Goal: Check status

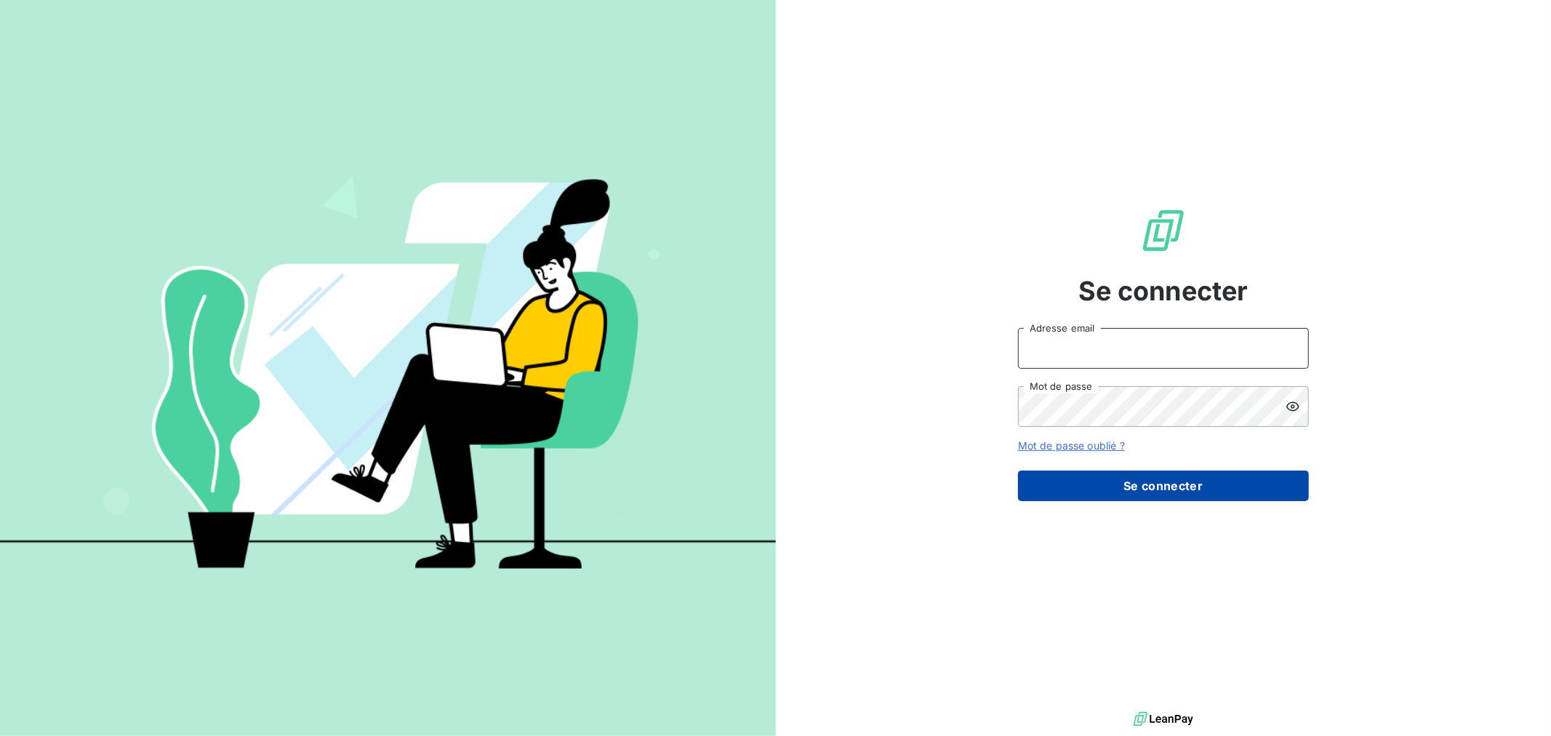
type input "[EMAIL_ADDRESS][DOMAIN_NAME]"
click at [1162, 484] on button "Se connecter" at bounding box center [1163, 486] width 291 height 31
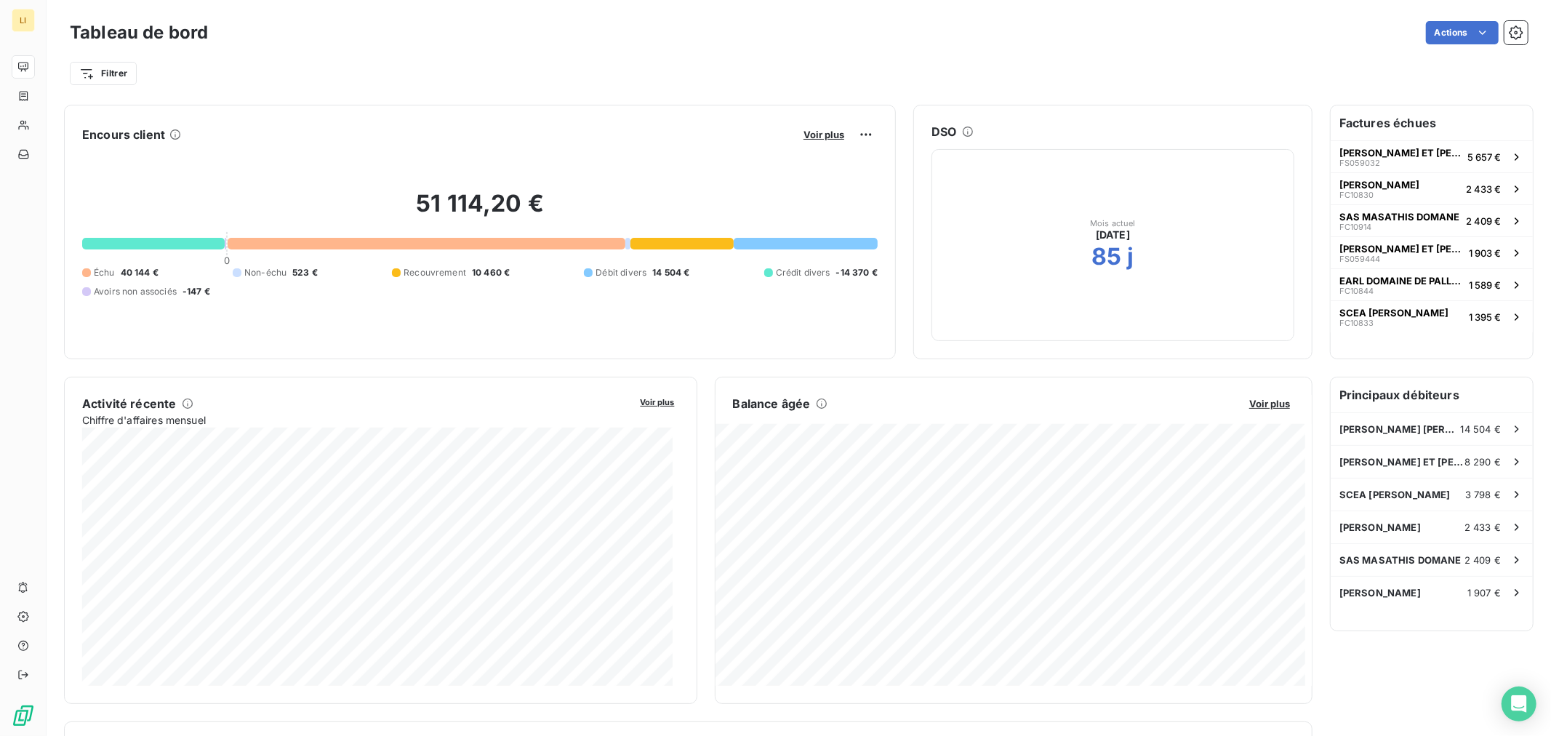
click at [882, 360] on div "Encours client Voir plus 51 114,20 € 0 Échu 40 144 € Non-échu 523 € Recouvremen…" at bounding box center [688, 577] width 1249 height 944
click at [809, 134] on span "Voir plus" at bounding box center [824, 135] width 41 height 12
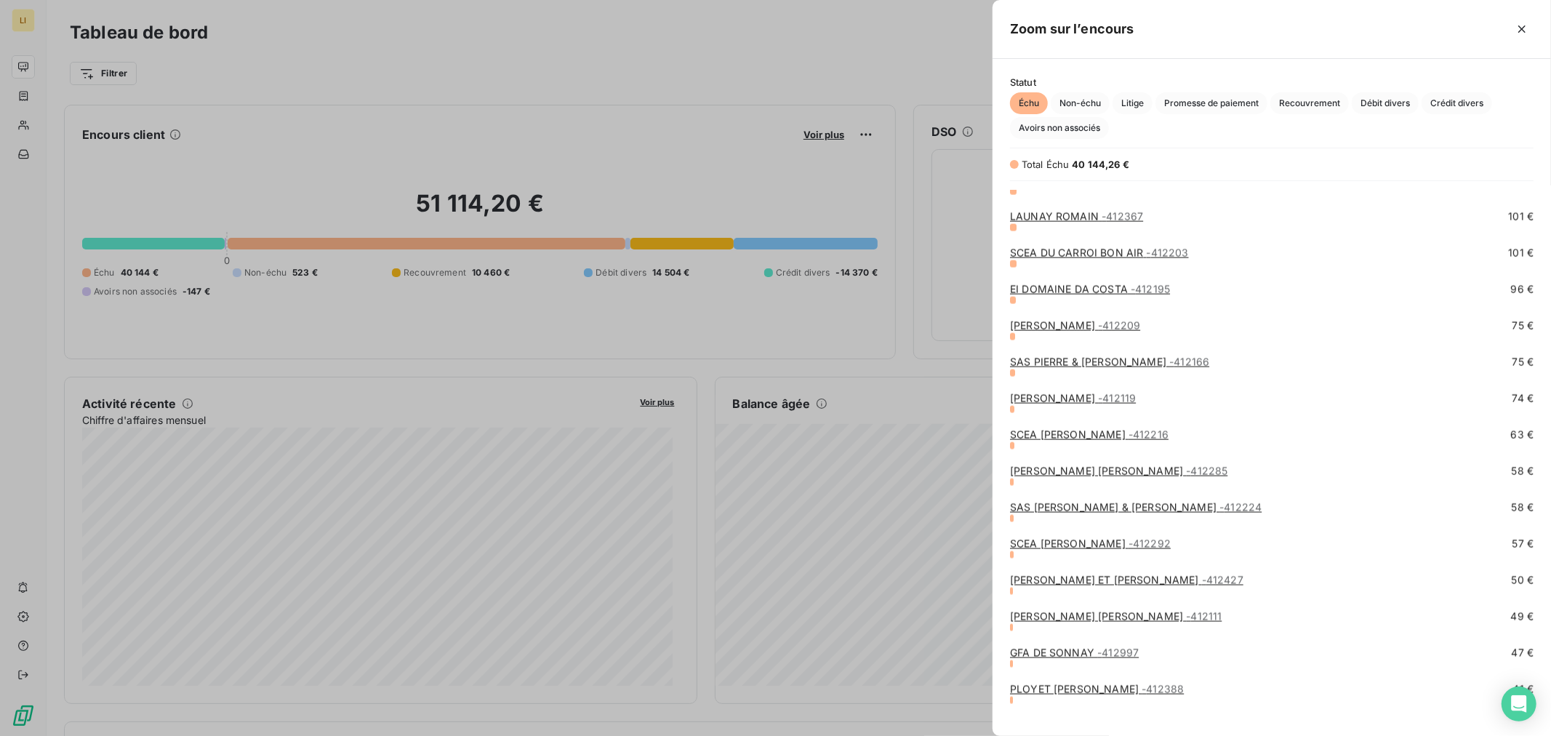
scroll to position [2019, 0]
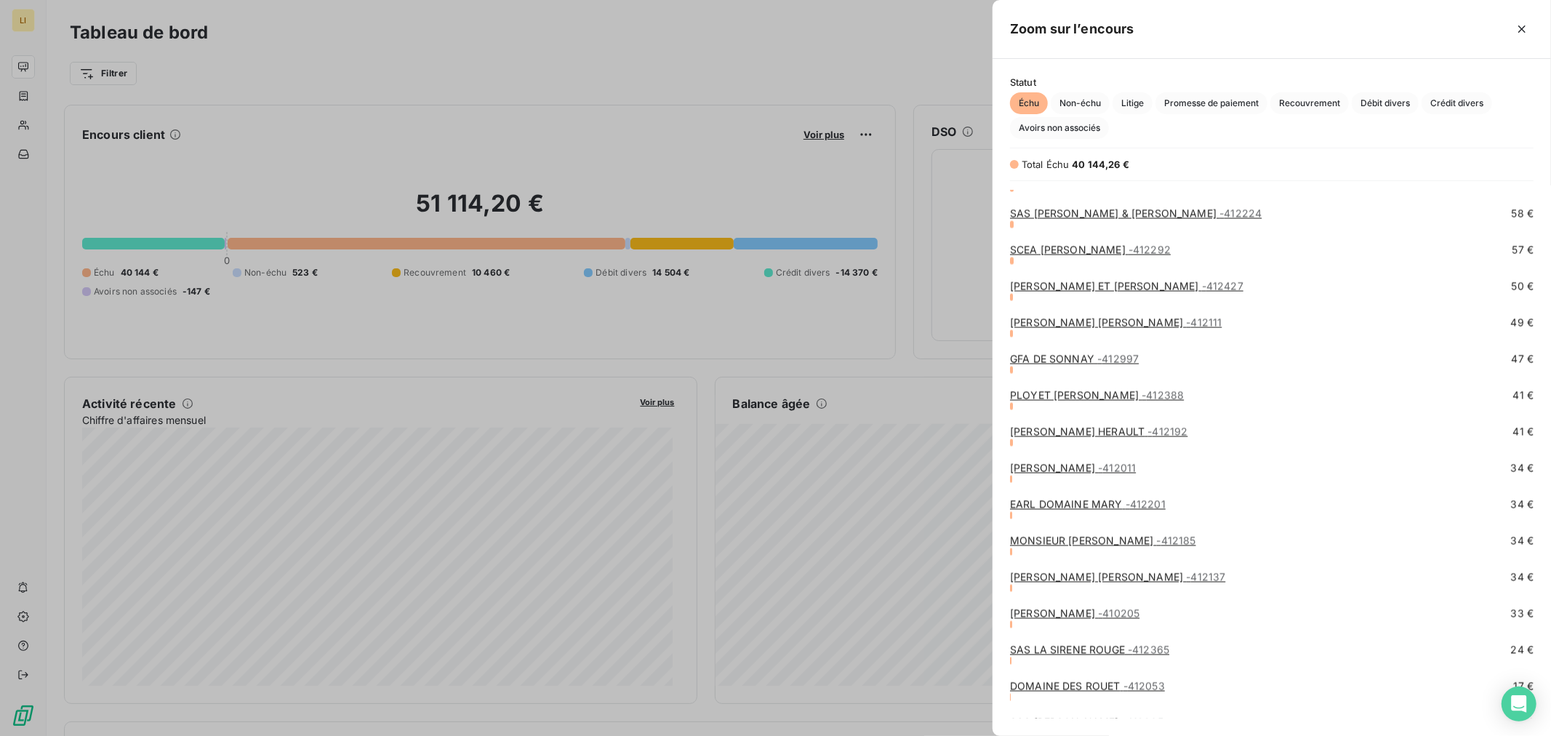
click at [905, 340] on div at bounding box center [775, 368] width 1551 height 736
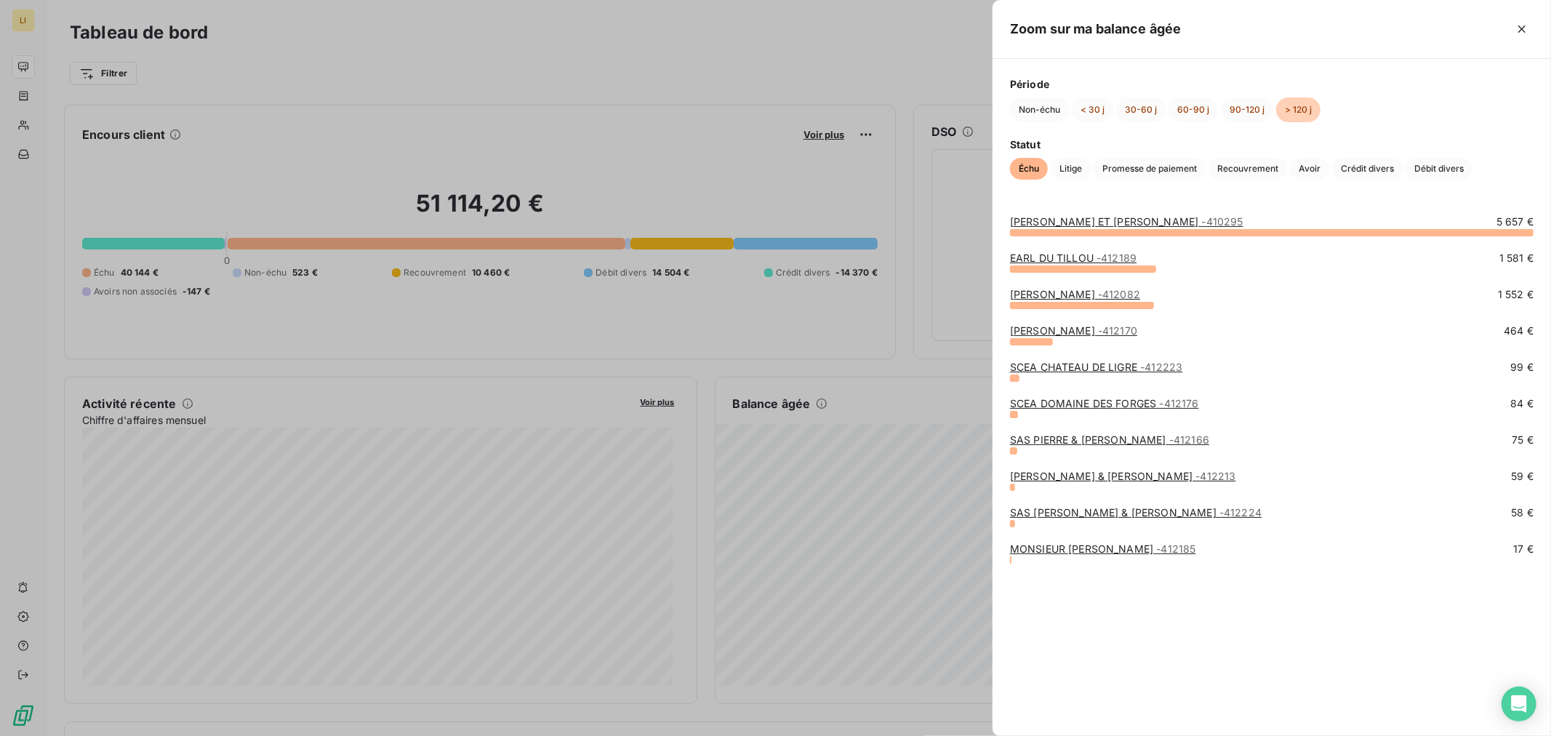
click at [960, 396] on div at bounding box center [775, 368] width 1551 height 736
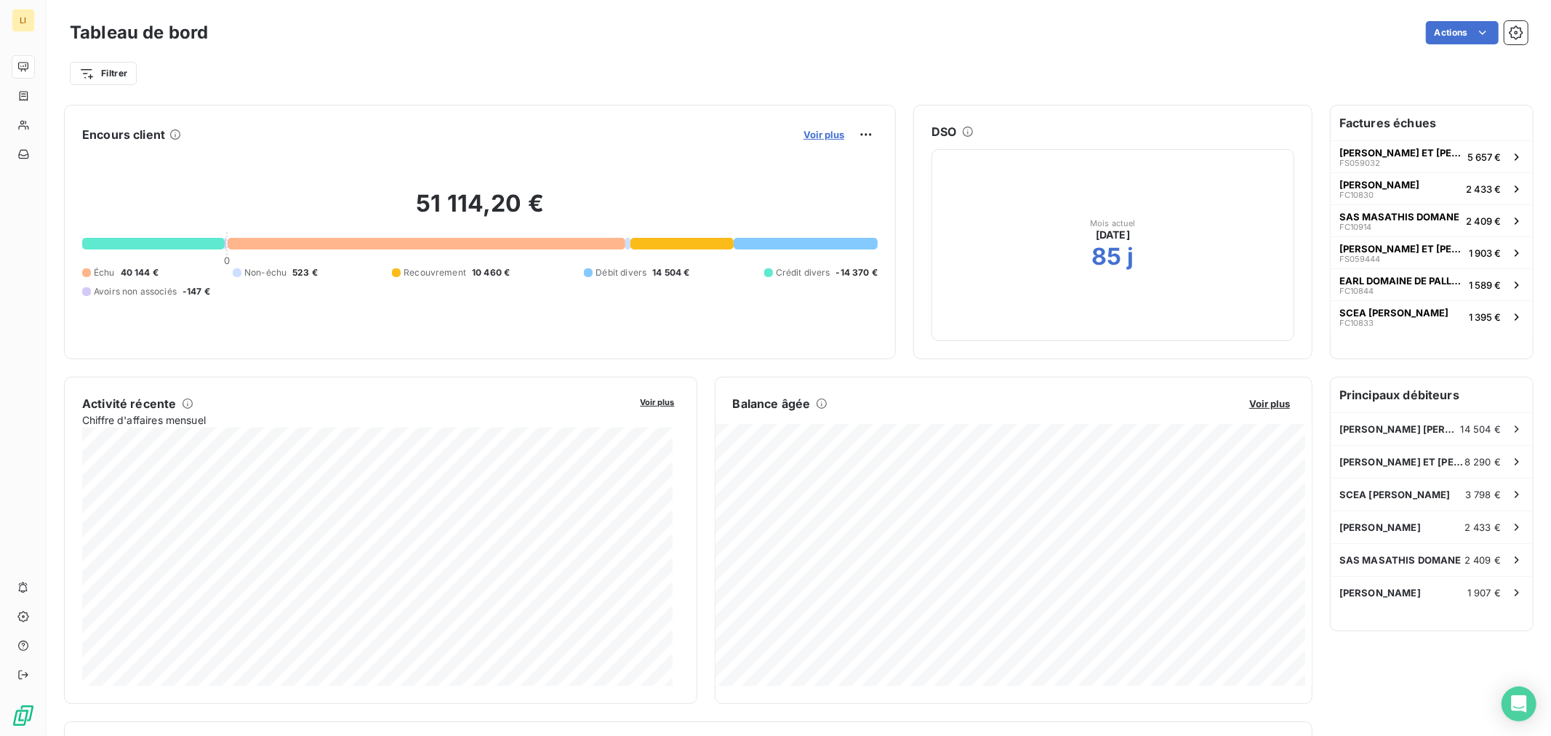
click at [827, 134] on span "Voir plus" at bounding box center [824, 135] width 41 height 12
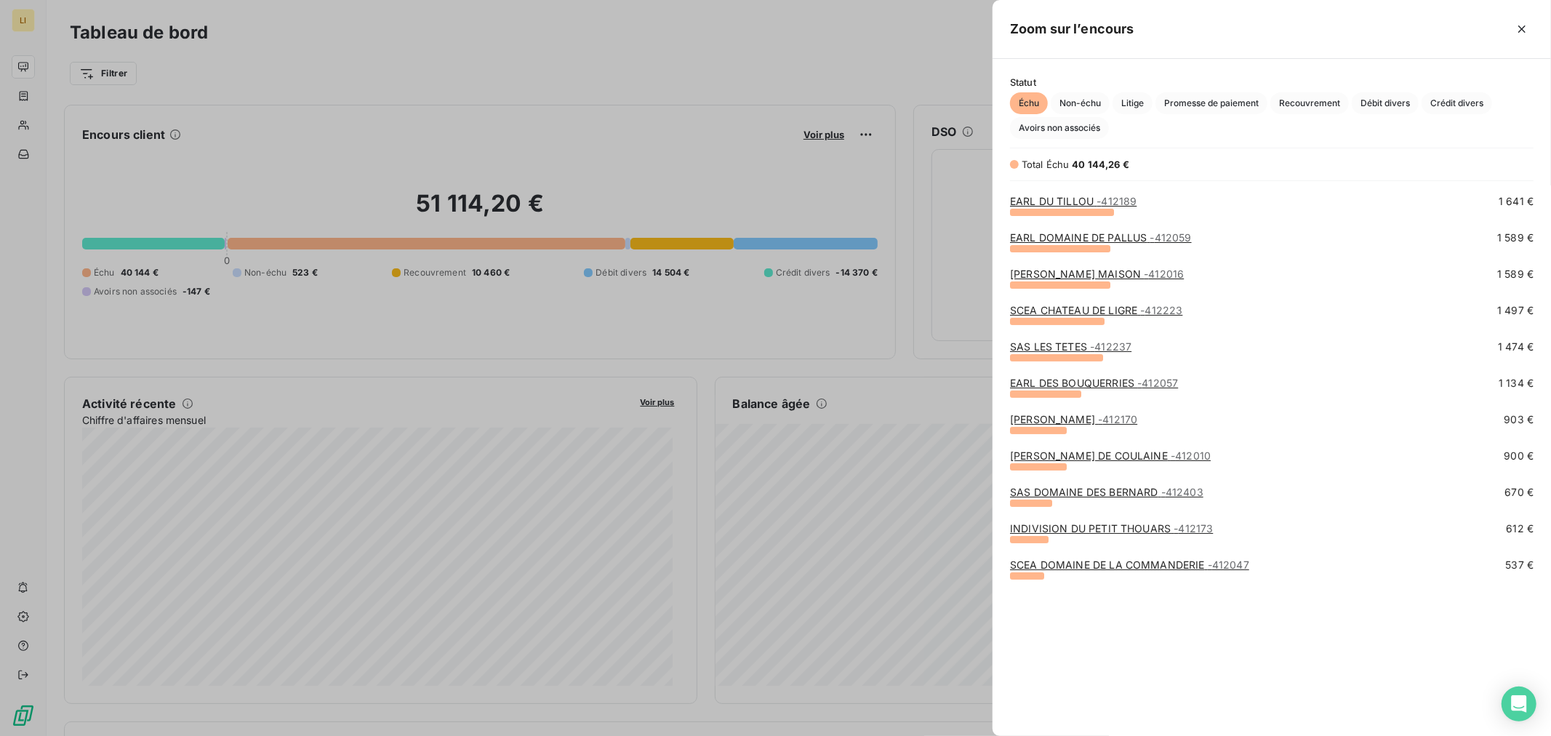
scroll to position [0, 0]
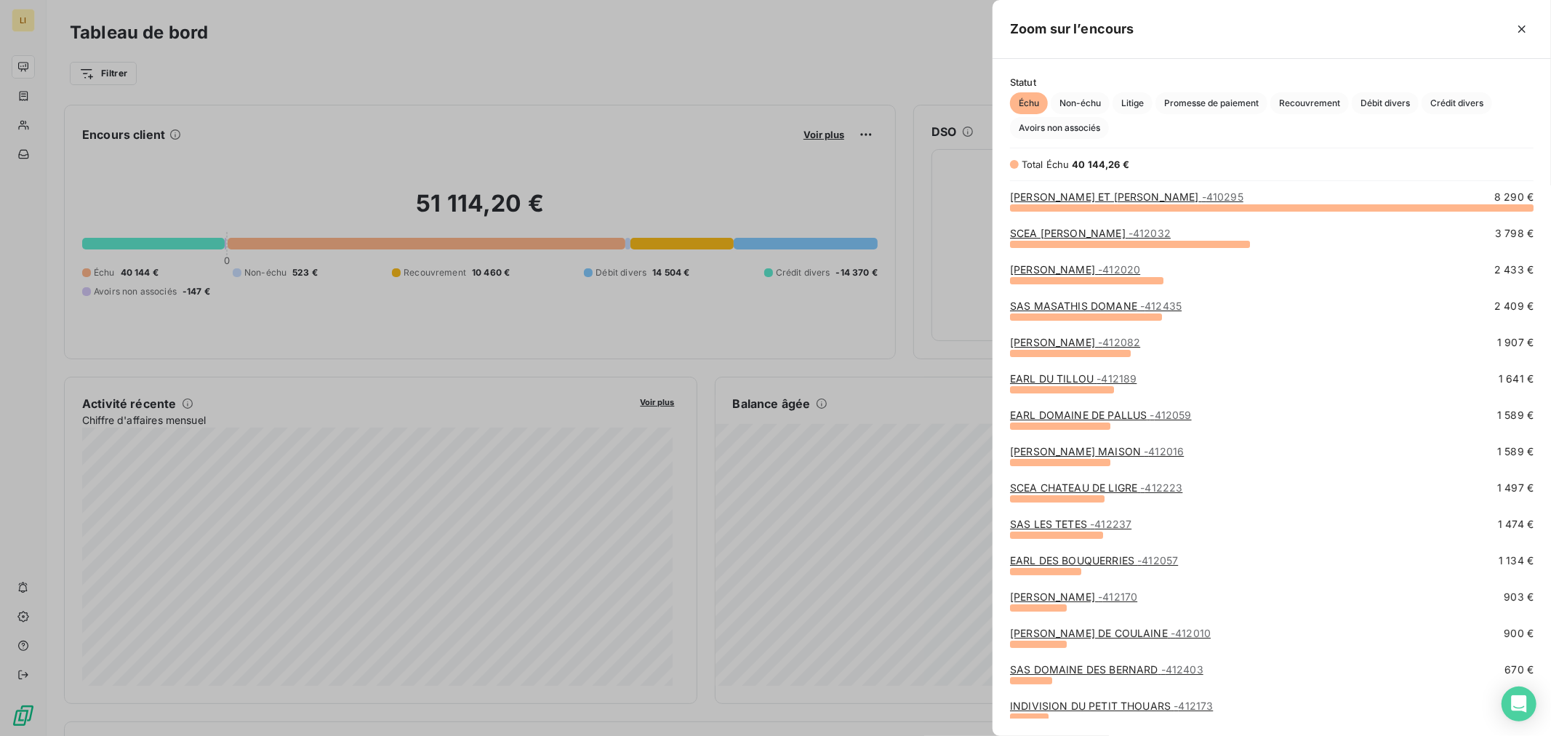
click at [942, 335] on div at bounding box center [775, 368] width 1551 height 736
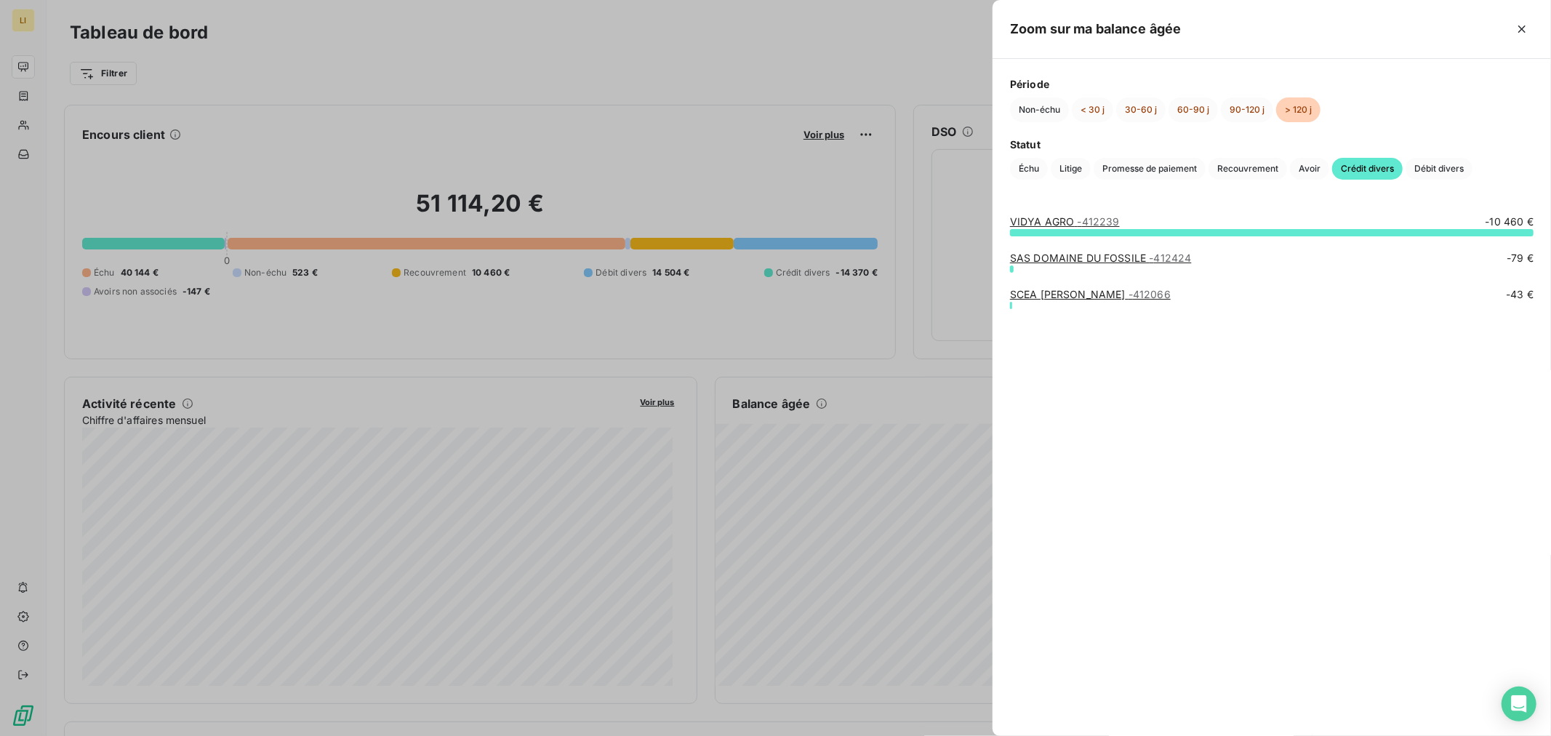
click at [844, 415] on div at bounding box center [775, 368] width 1551 height 736
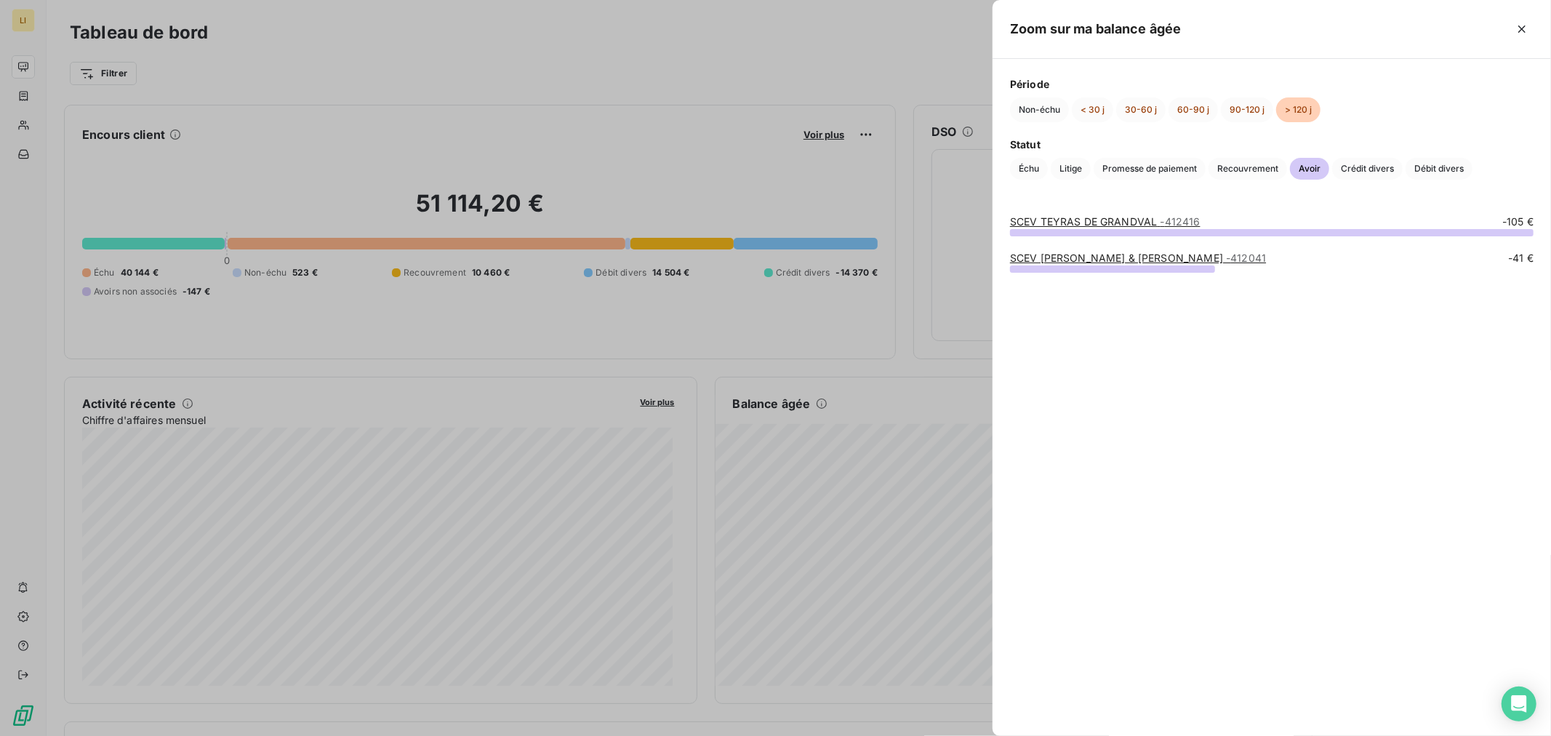
click at [819, 437] on div at bounding box center [775, 368] width 1551 height 736
